Goal: Transaction & Acquisition: Purchase product/service

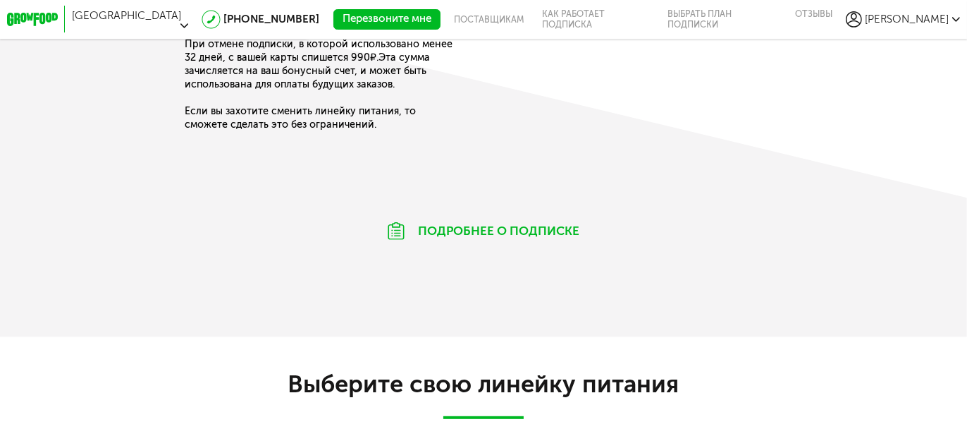
click at [551, 381] on h2 "Выберите свою линейку питания" at bounding box center [483, 383] width 967 height 29
click at [463, 394] on h2 "Выберите свою линейку питания" at bounding box center [483, 383] width 967 height 29
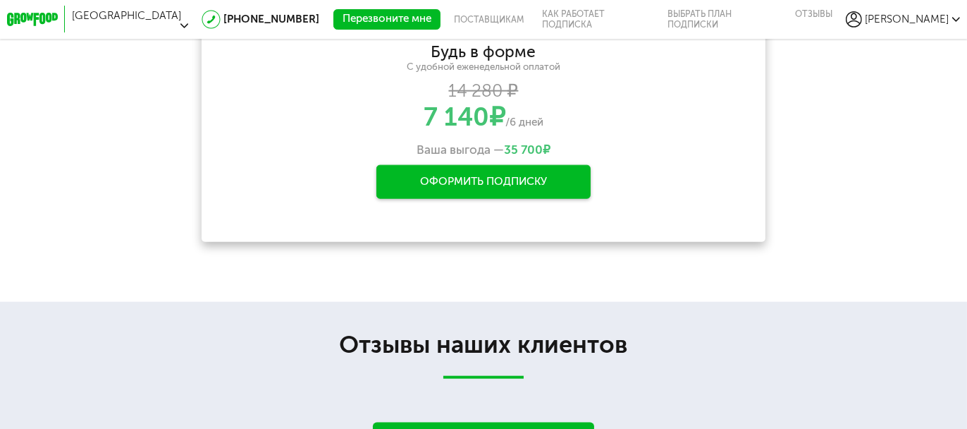
scroll to position [2044, 0]
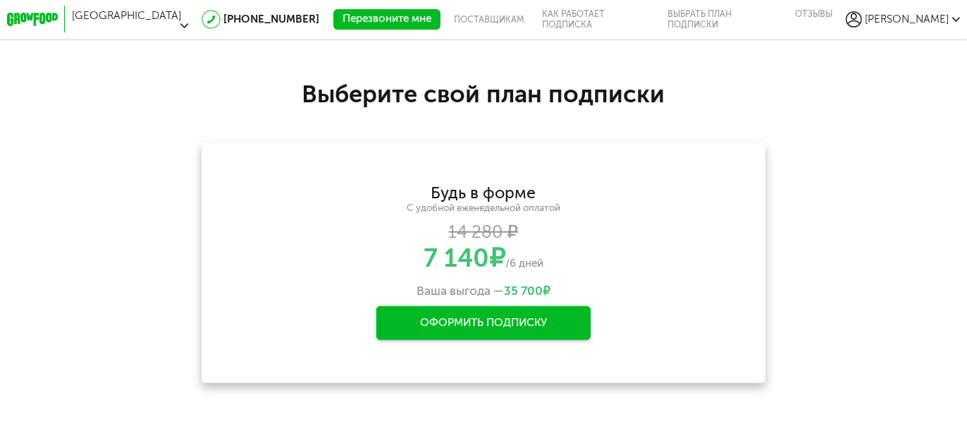
click at [862, 16] on use at bounding box center [854, 19] width 16 height 16
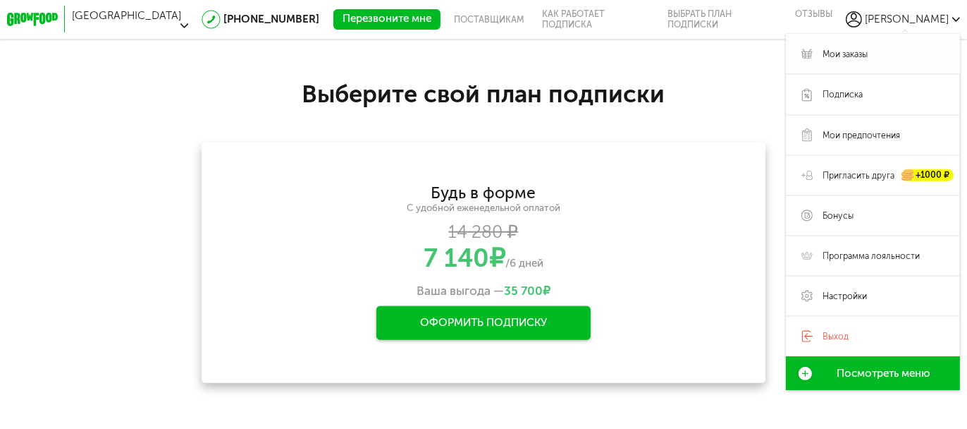
click at [869, 41] on link "Мои заказы" at bounding box center [873, 54] width 175 height 40
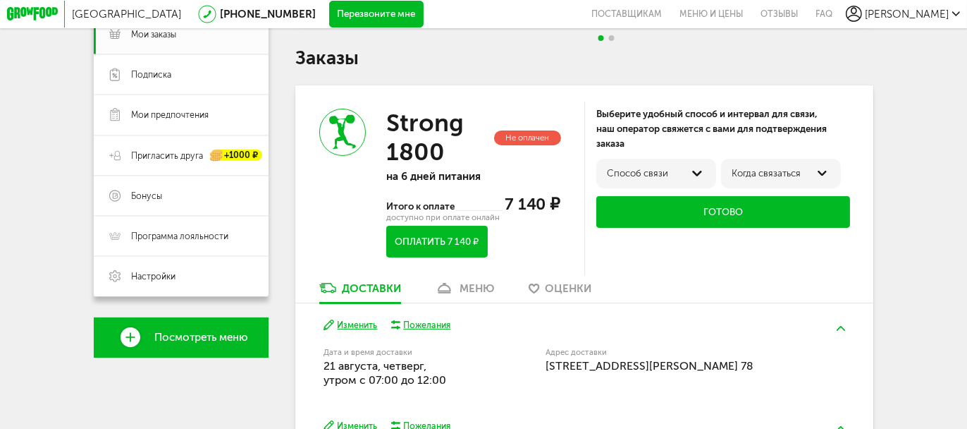
scroll to position [222, 0]
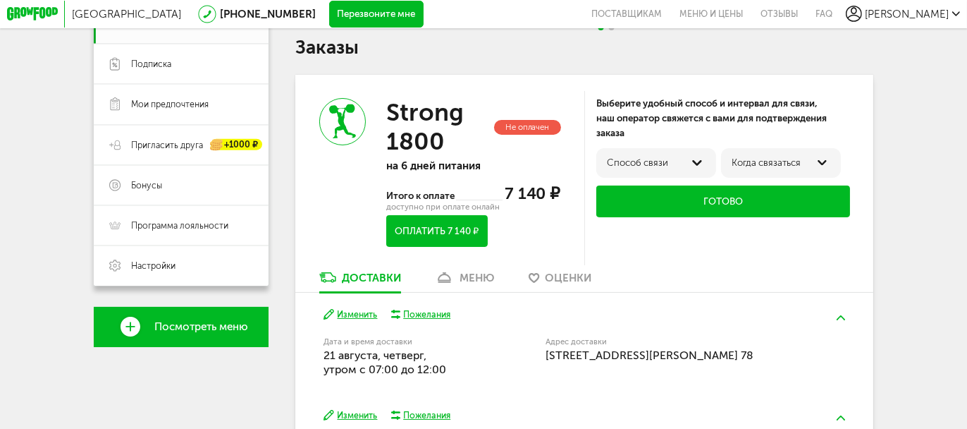
click at [258, 407] on div "Дина +7 (917) 418-28-20 Мои заказы Подписка Мои предпочтения Пригласить друга +…" at bounding box center [181, 272] width 175 height 671
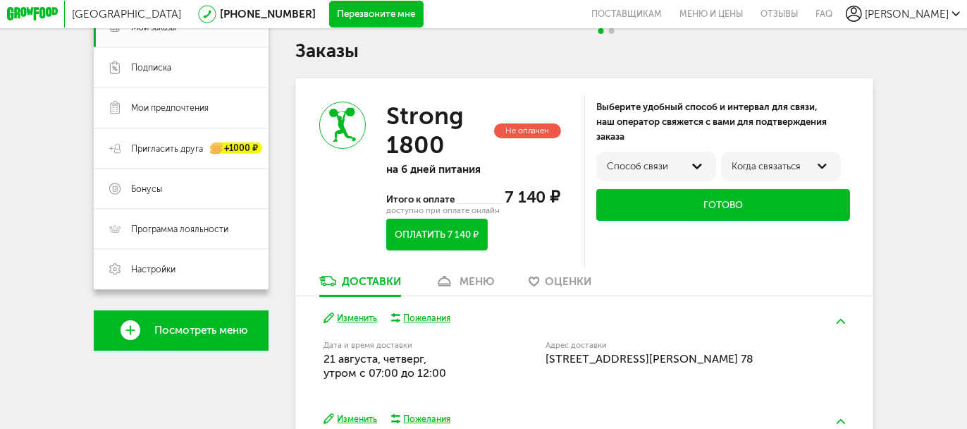
scroll to position [219, 0]
click at [436, 319] on div "Пожелания" at bounding box center [426, 318] width 47 height 12
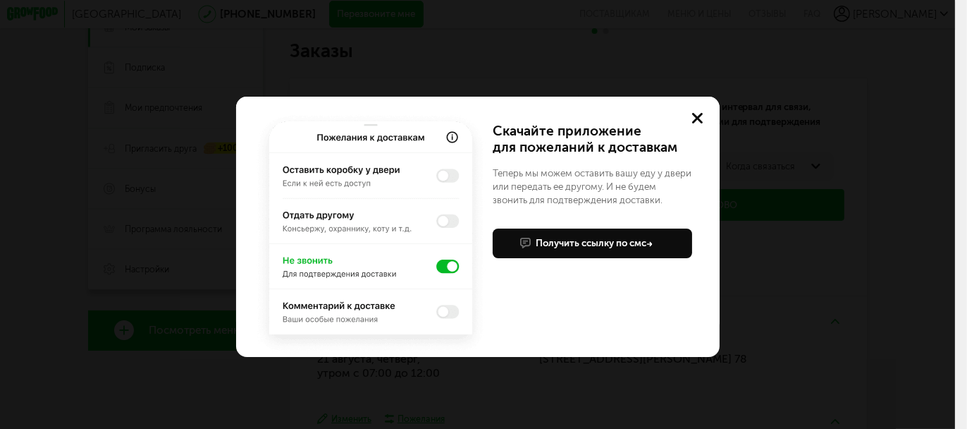
click at [692, 130] on button at bounding box center [698, 118] width 43 height 43
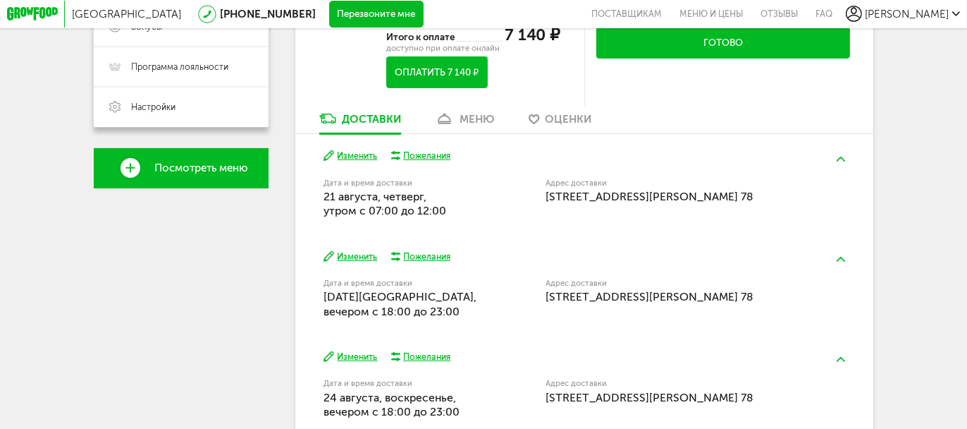
scroll to position [384, 0]
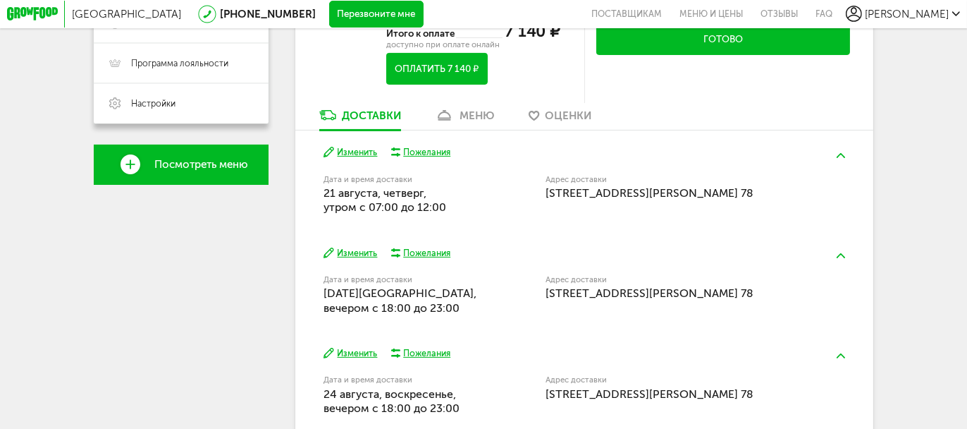
click at [426, 157] on div "Пожелания" at bounding box center [426, 152] width 47 height 12
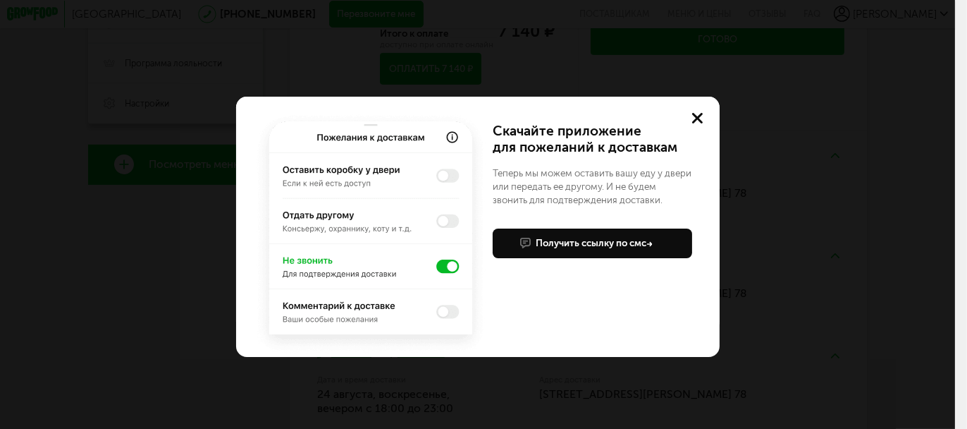
click at [697, 125] on button at bounding box center [698, 118] width 43 height 43
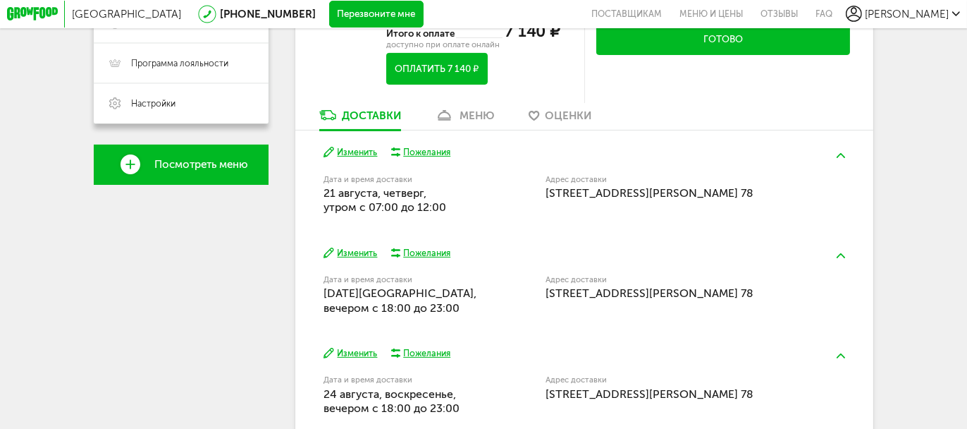
click at [365, 151] on button "Изменить" at bounding box center [351, 152] width 54 height 13
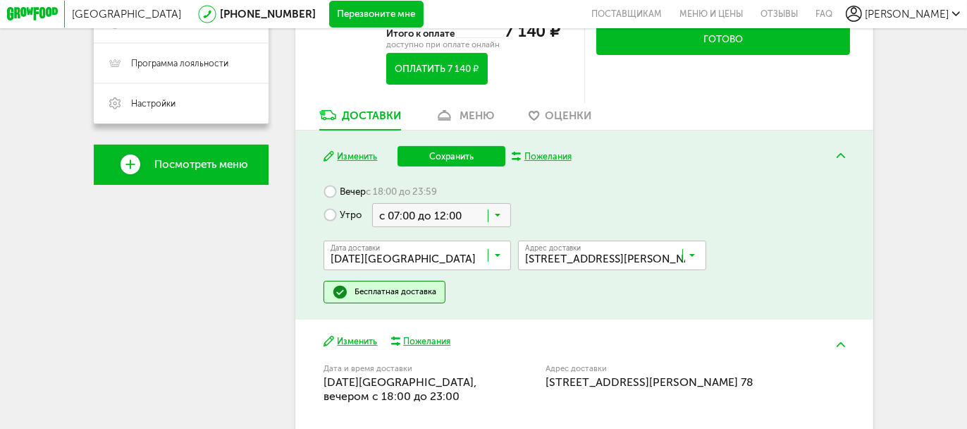
click at [365, 151] on button "Изменить" at bounding box center [351, 156] width 54 height 13
click at [495, 152] on button "Сохранить" at bounding box center [451, 156] width 107 height 20
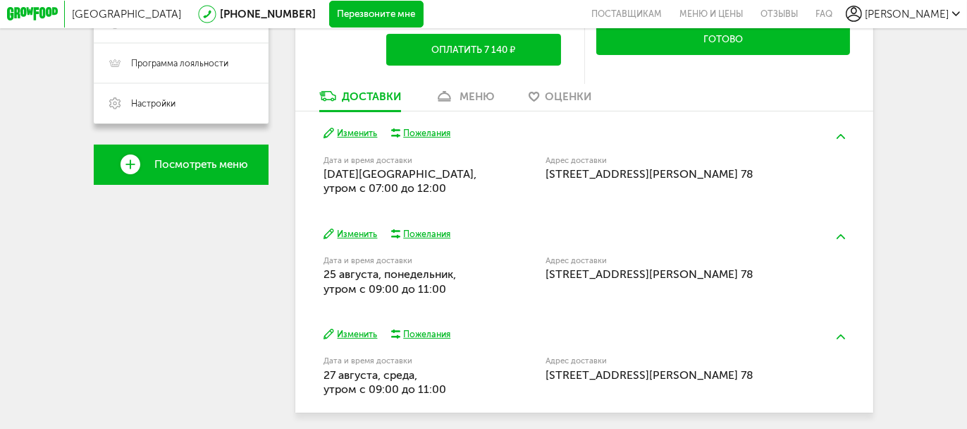
click at [434, 128] on div "Пожелания" at bounding box center [426, 133] width 47 height 12
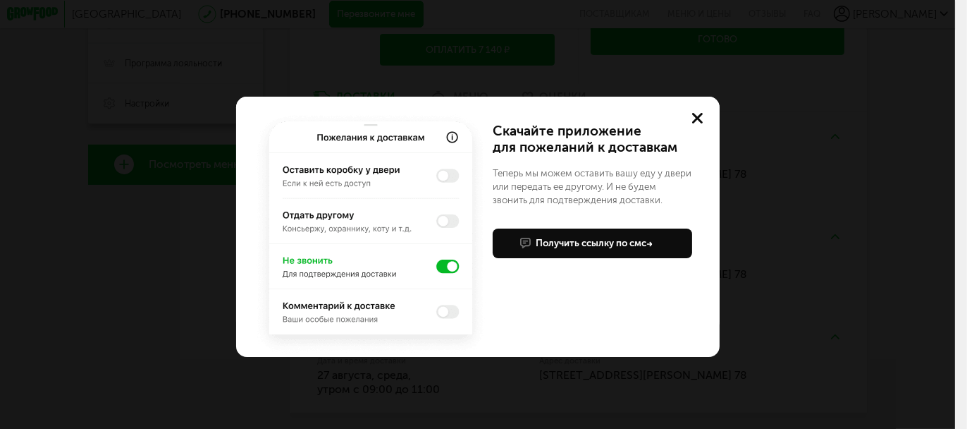
click at [698, 119] on use at bounding box center [697, 118] width 11 height 11
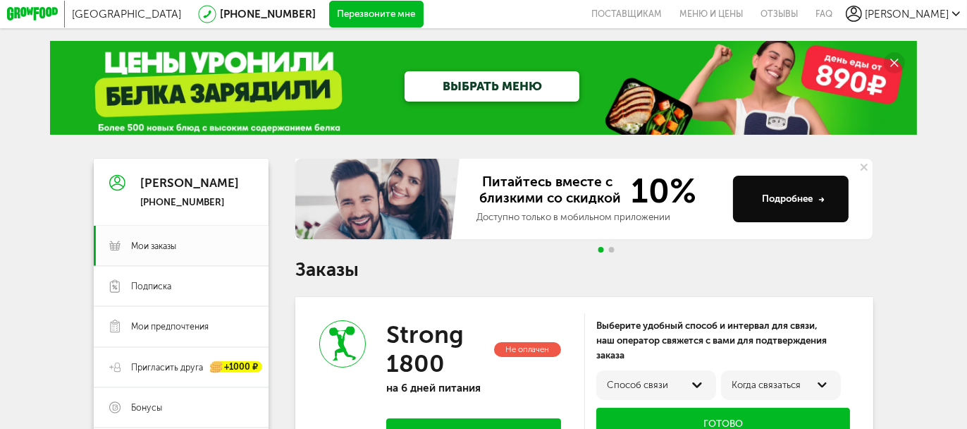
scroll to position [211, 0]
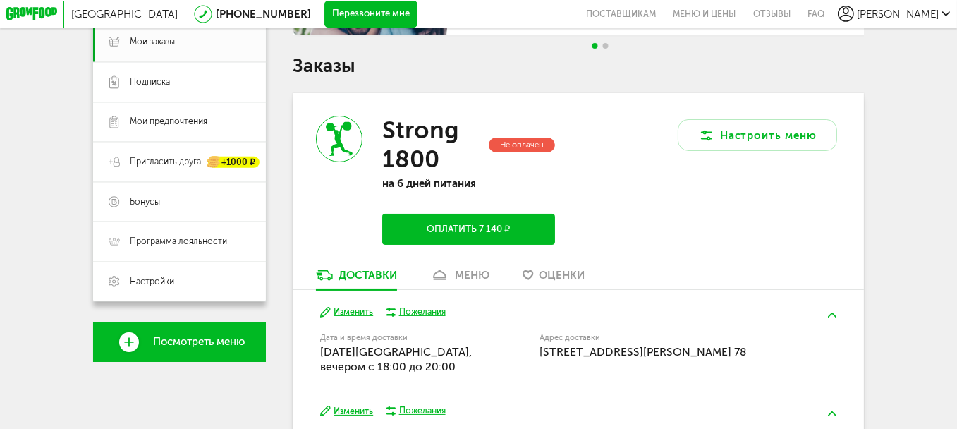
scroll to position [211, 0]
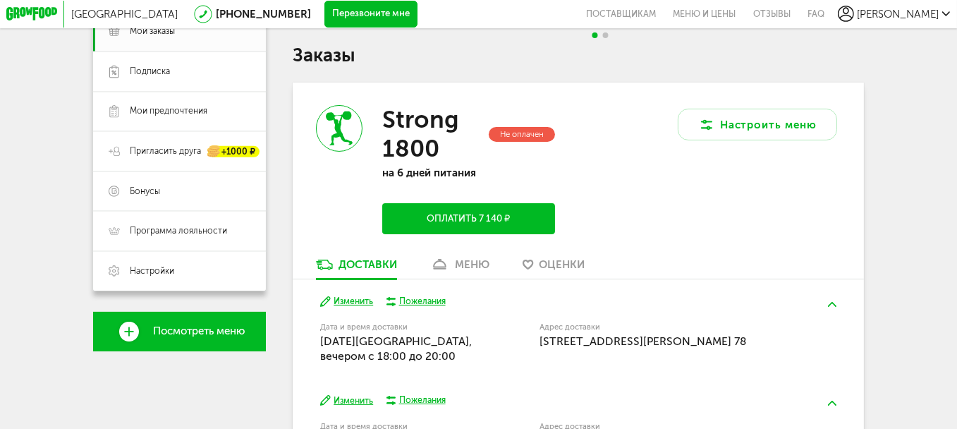
click at [650, 202] on div "Настроить меню" at bounding box center [721, 169] width 286 height 175
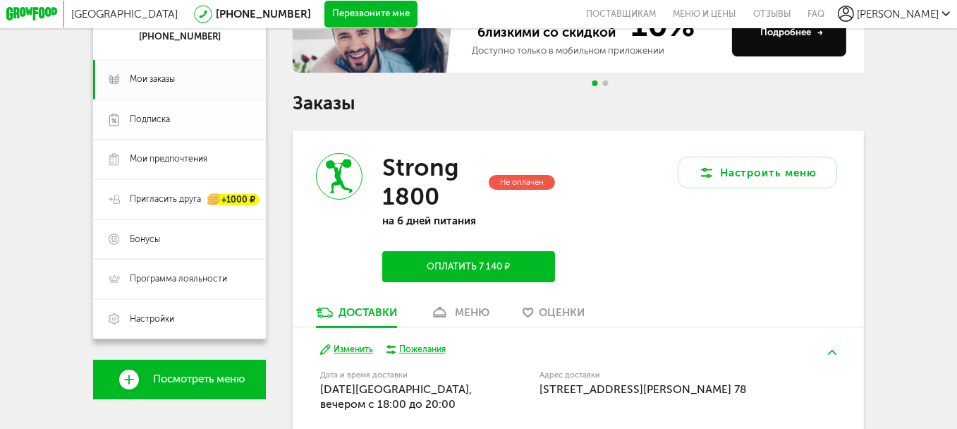
scroll to position [164, 0]
click at [202, 317] on link "Настройки" at bounding box center [179, 319] width 173 height 40
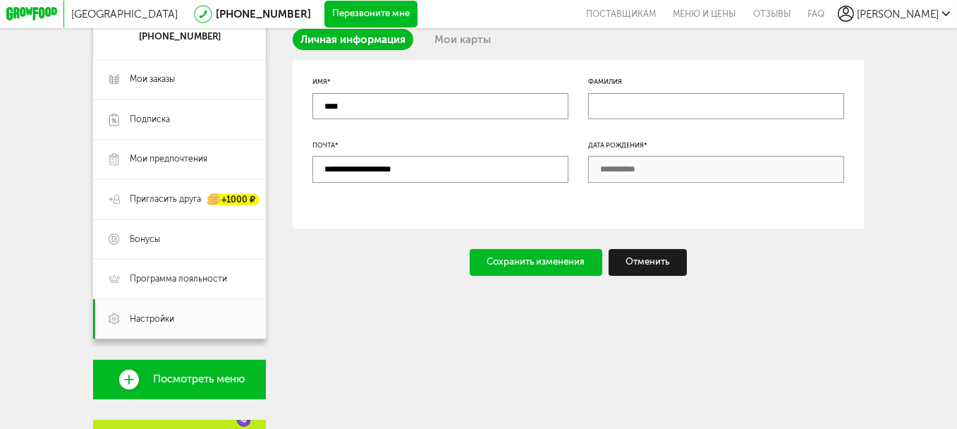
click at [773, 120] on input "text" at bounding box center [716, 106] width 256 height 27
type input "*********"
click at [563, 257] on div "Сохранить изменения" at bounding box center [536, 262] width 133 height 27
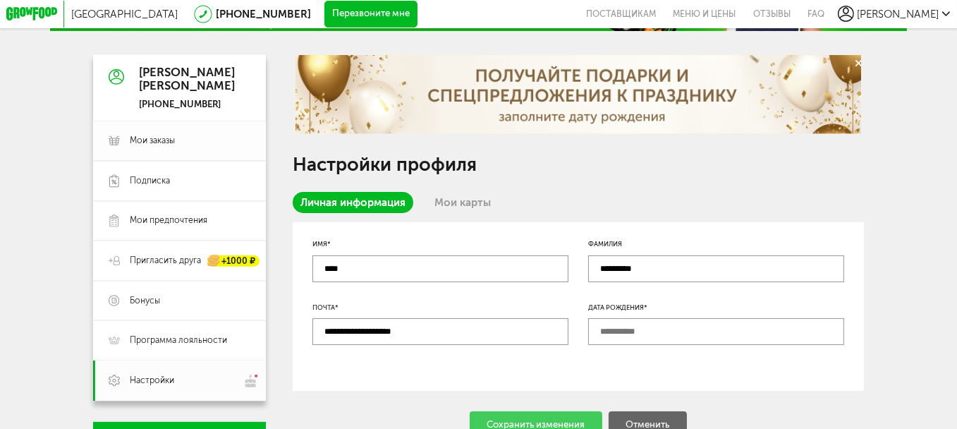
scroll to position [99, 0]
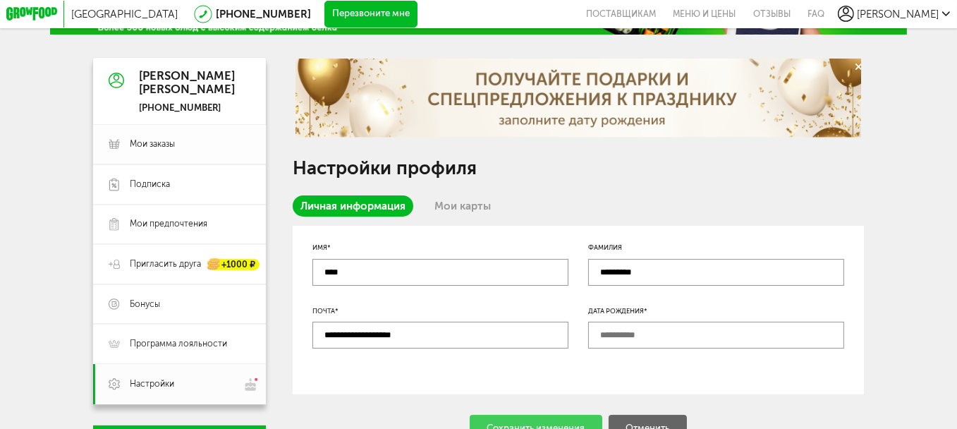
click at [174, 145] on span "Мои заказы" at bounding box center [190, 144] width 121 height 12
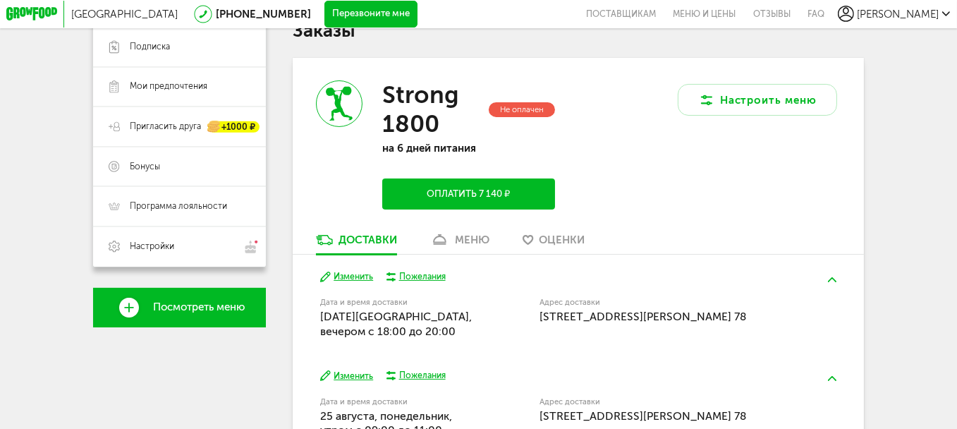
scroll to position [236, 0]
click at [435, 200] on button "Оплатить 7 140 ₽" at bounding box center [468, 193] width 173 height 31
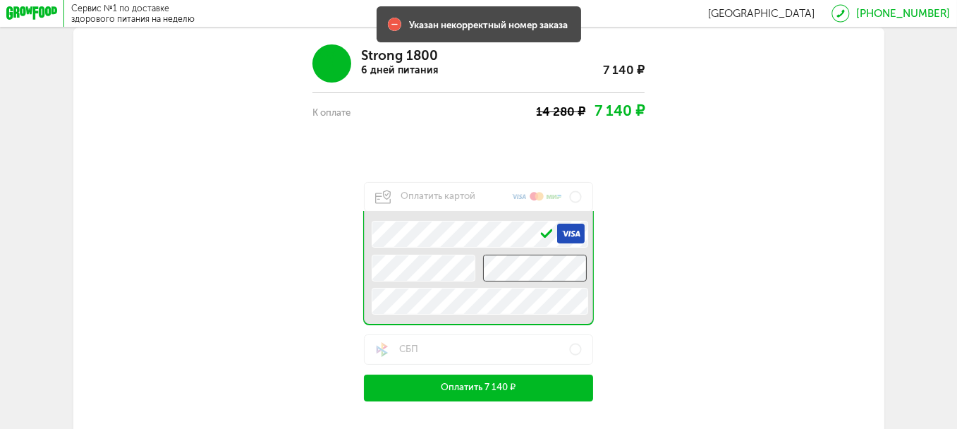
scroll to position [70, 0]
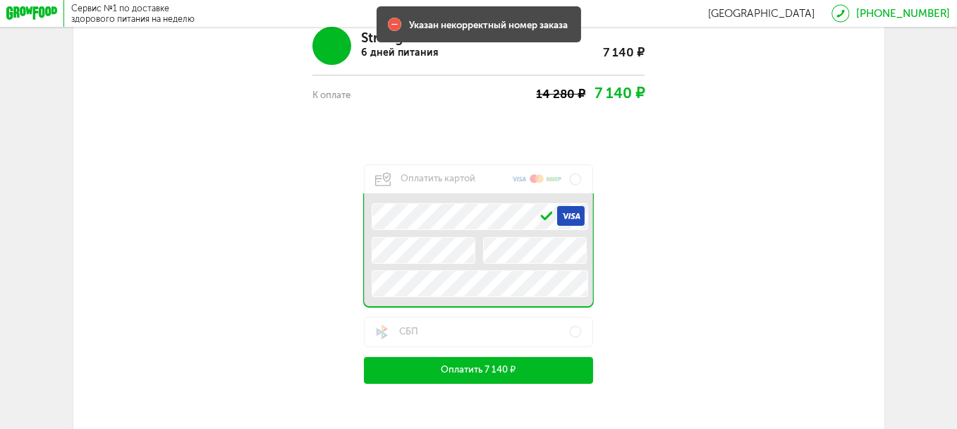
click at [559, 376] on button "Оплатить 7 140 ₽" at bounding box center [478, 370] width 228 height 27
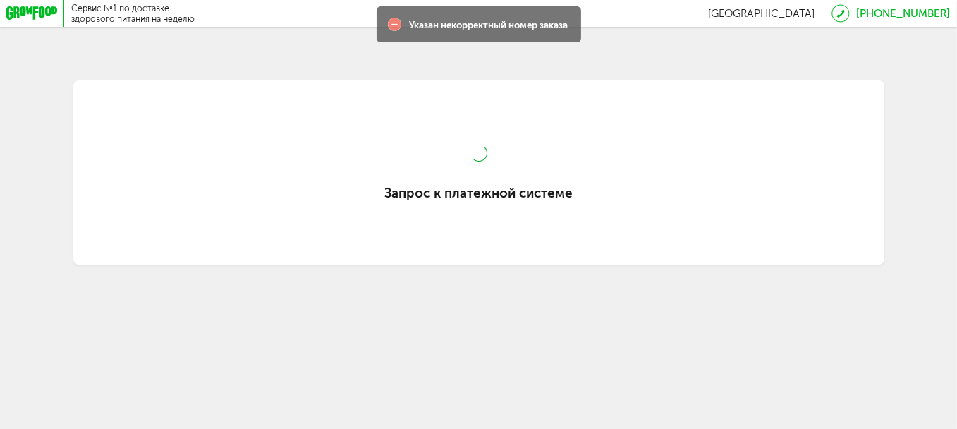
scroll to position [0, 0]
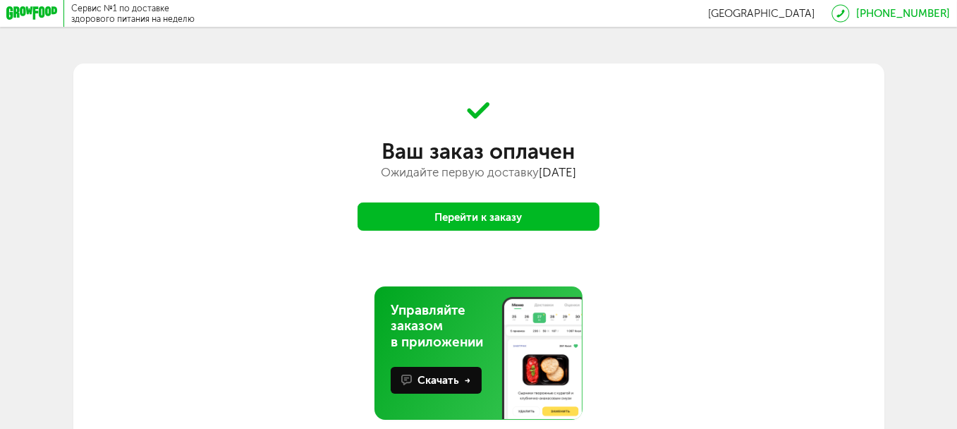
click at [495, 214] on button "Перейти к заказу" at bounding box center [478, 216] width 242 height 28
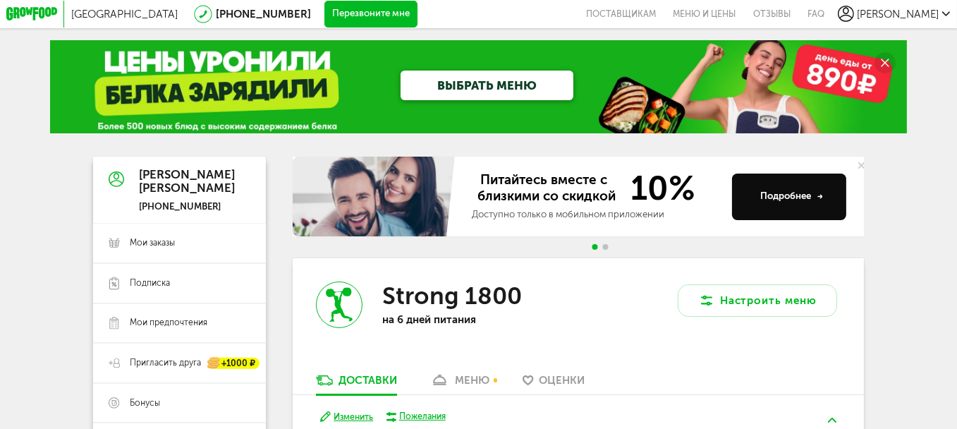
click at [498, 288] on h3 "Strong 1800" at bounding box center [452, 295] width 140 height 29
